Goal: Navigation & Orientation: Understand site structure

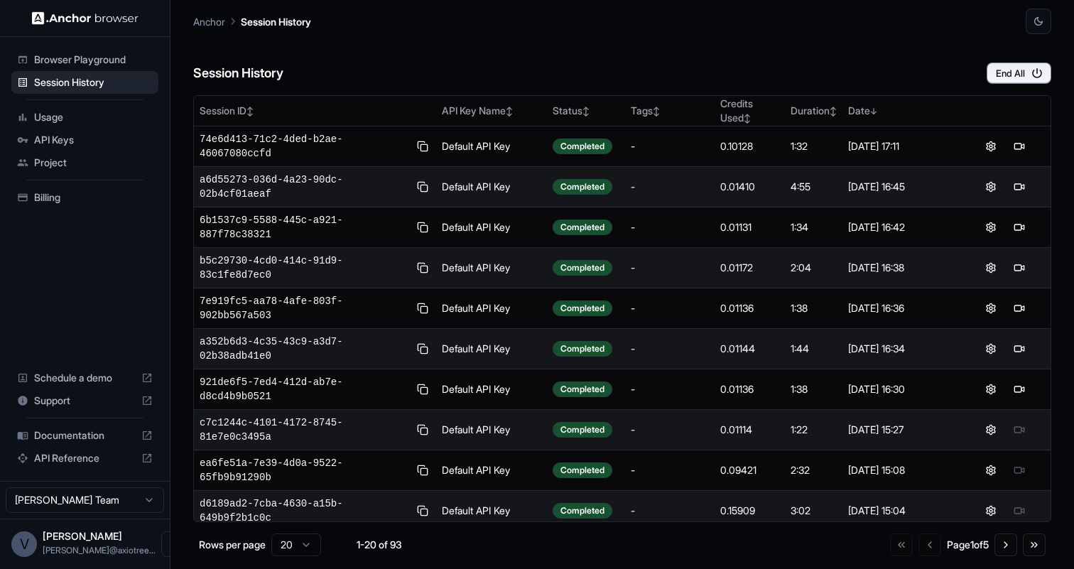
click at [74, 56] on span "Browser Playground" at bounding box center [93, 60] width 119 height 14
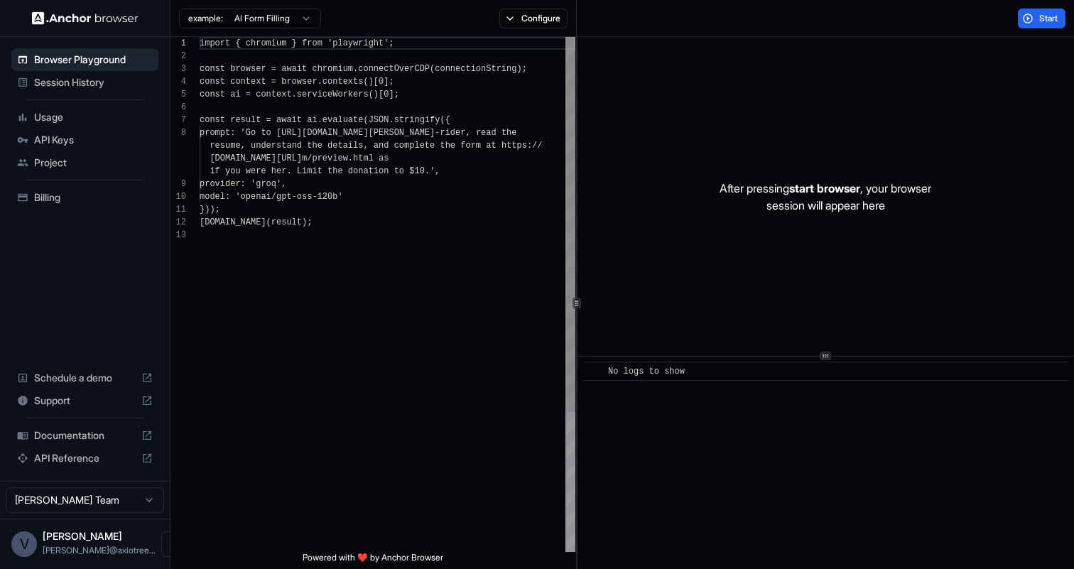
scroll to position [90, 0]
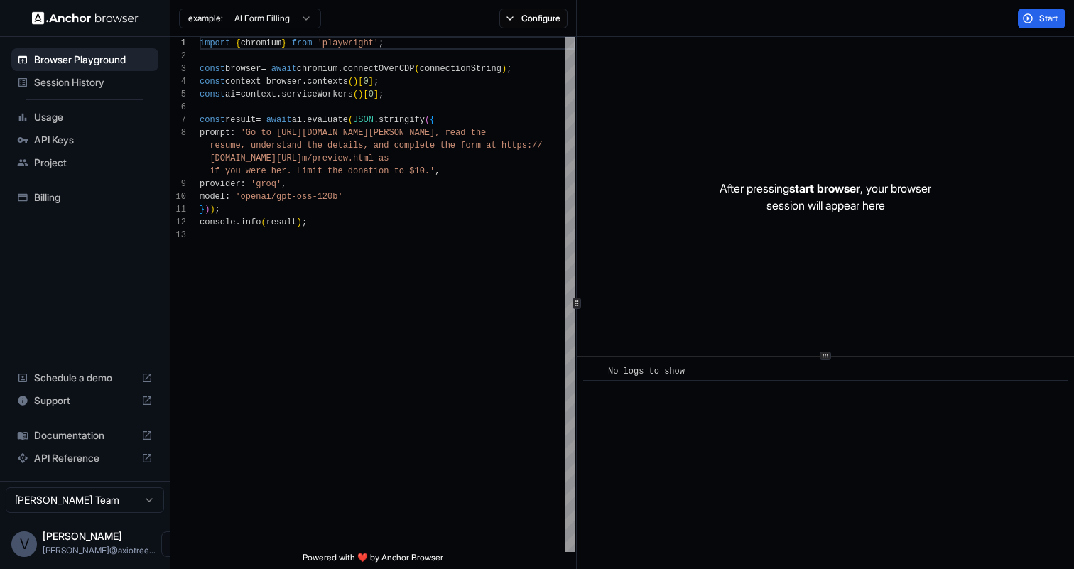
click at [74, 80] on span "Session History" at bounding box center [93, 82] width 119 height 14
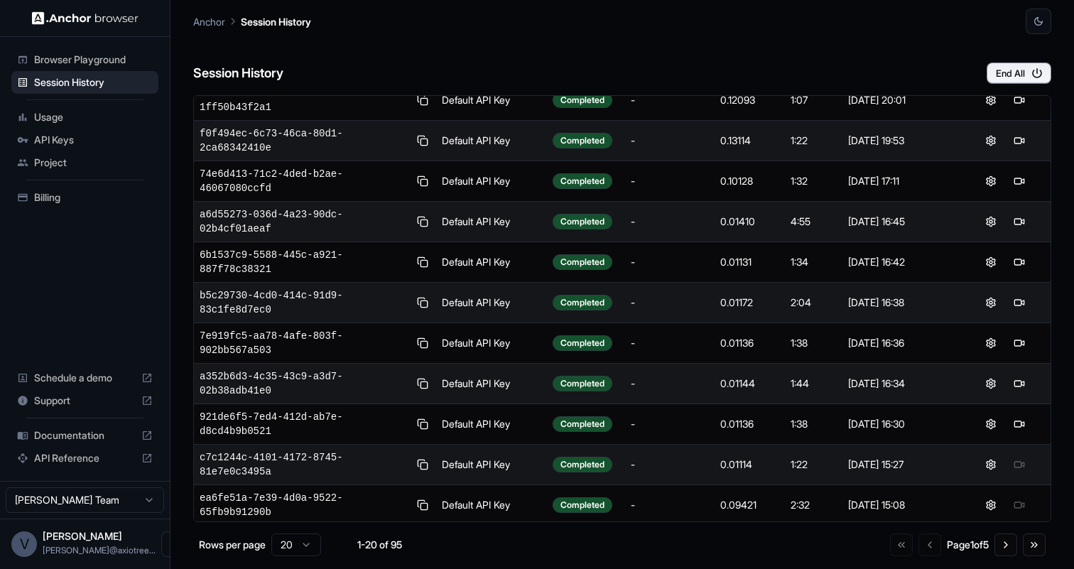
scroll to position [50, 0]
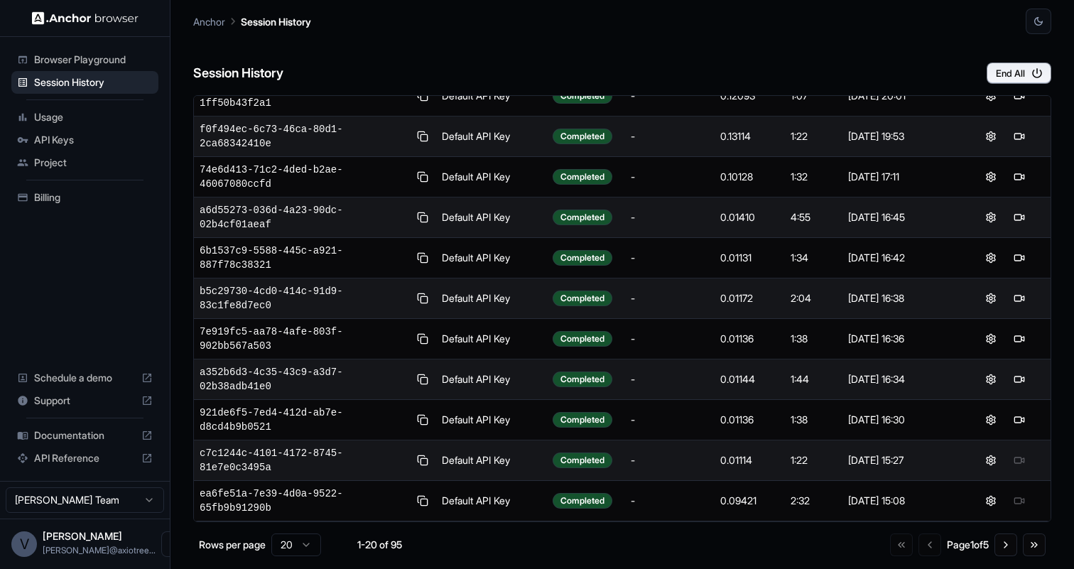
click at [92, 114] on span "Usage" at bounding box center [93, 117] width 119 height 14
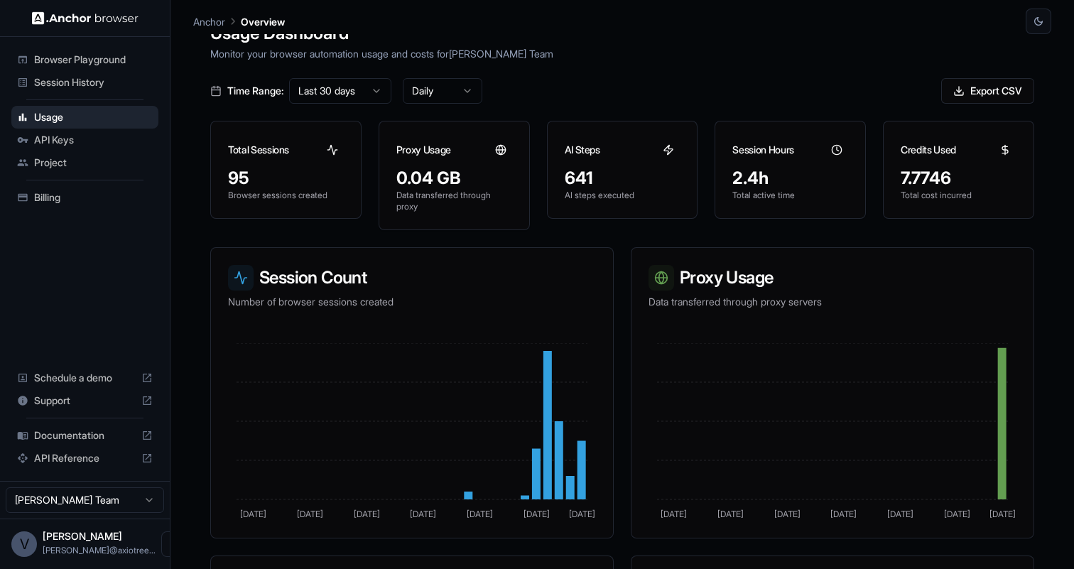
scroll to position [33, 0]
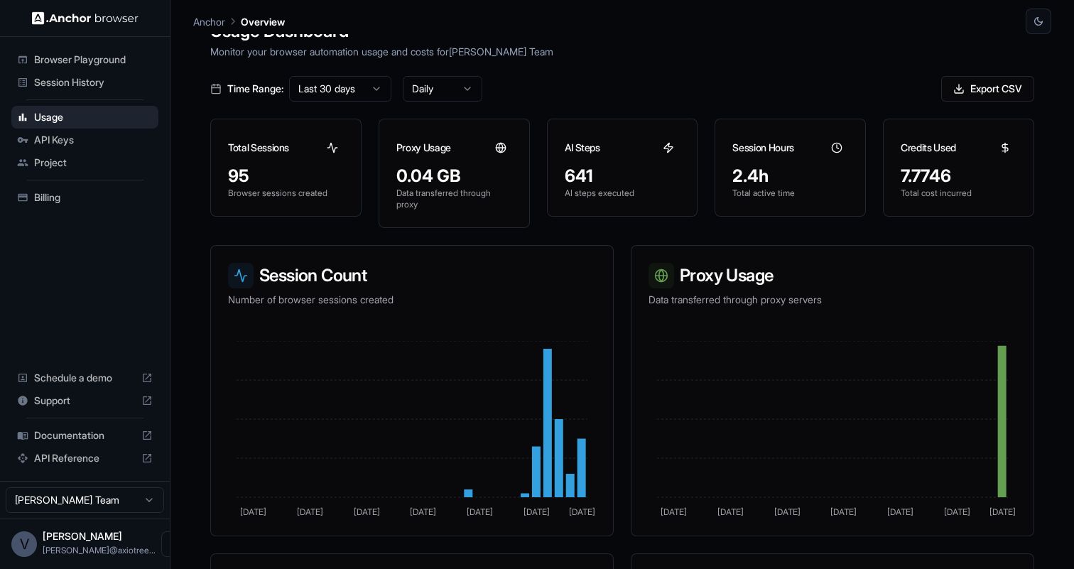
click at [77, 141] on span "API Keys" at bounding box center [93, 140] width 119 height 14
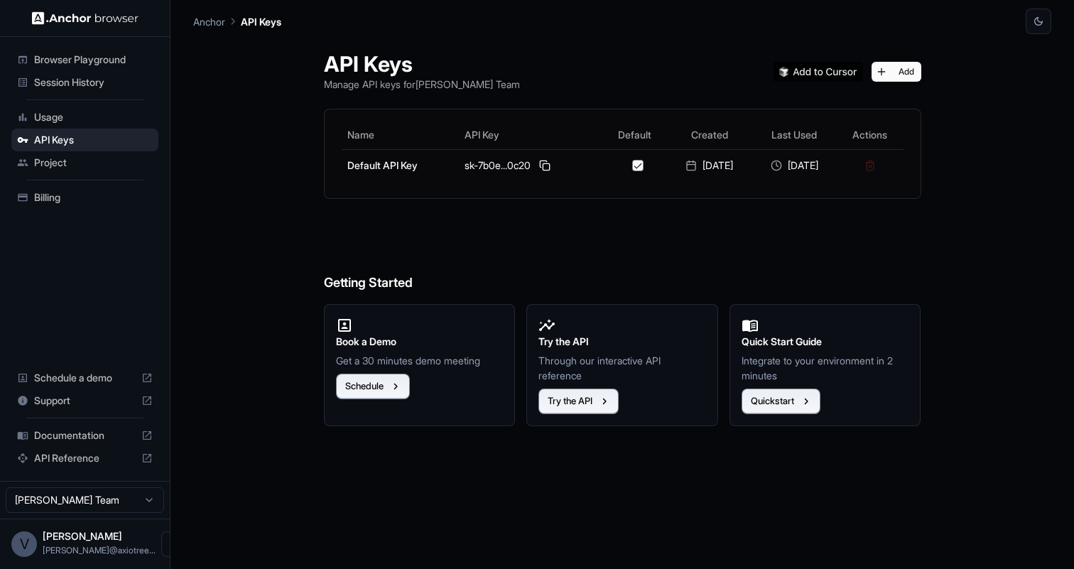
click at [74, 195] on span "Billing" at bounding box center [93, 197] width 119 height 14
